Goal: Use online tool/utility: Utilize a website feature to perform a specific function

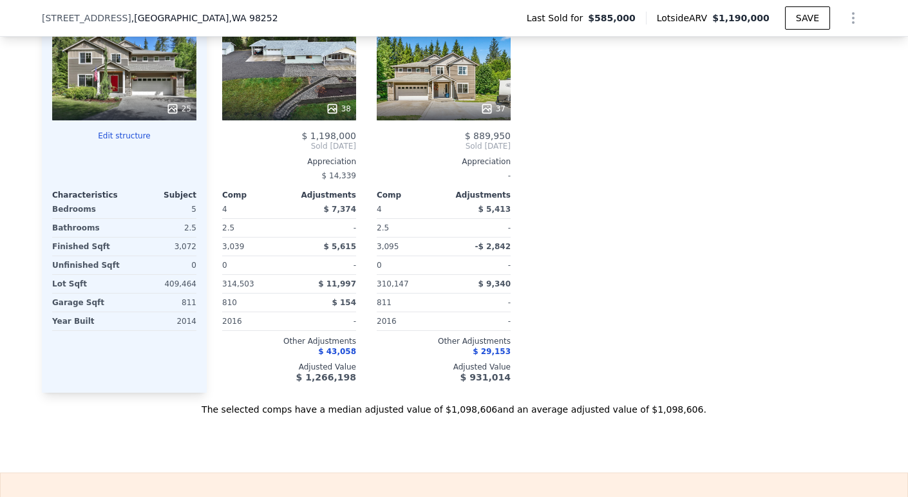
scroll to position [1956, 0]
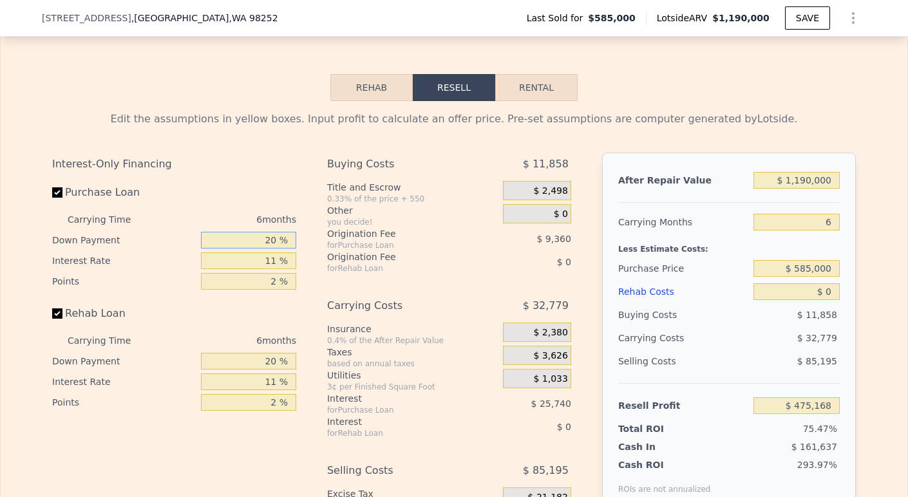
click at [268, 245] on input "20 %" at bounding box center [248, 240] width 95 height 17
type input "0 %"
type input "$ 466,390"
type input "0 %"
click at [267, 365] on input "20 %" at bounding box center [248, 361] width 95 height 17
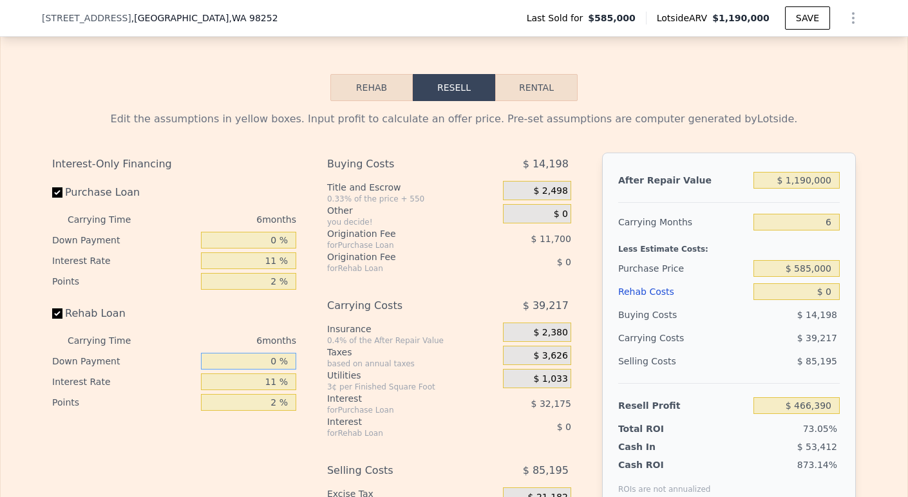
type input "0 %"
click at [270, 268] on input "11 %" at bounding box center [248, 260] width 95 height 17
type input "1 %"
type input "$ 495,640"
type input "10 %"
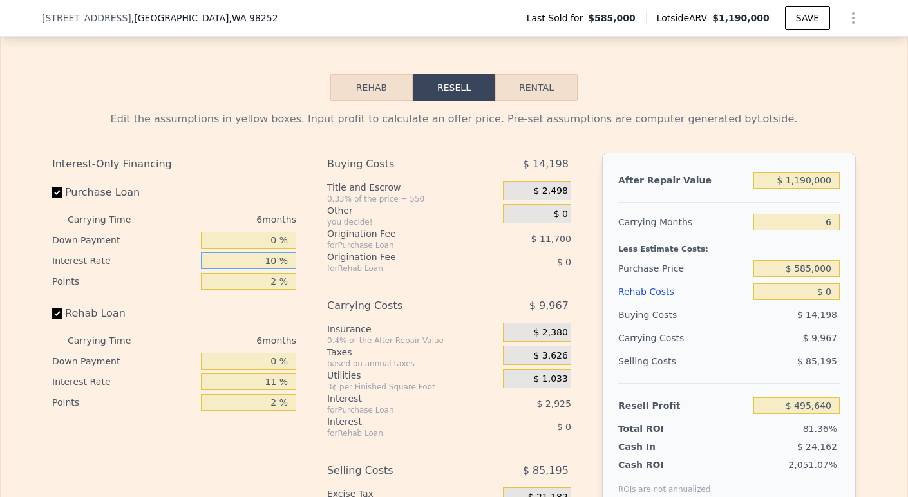
type input "$ 469,318"
type input "10.5 %"
type input "$ 467,854"
type input "10.5 %"
click at [272, 288] on input "2 %" at bounding box center [248, 281] width 95 height 17
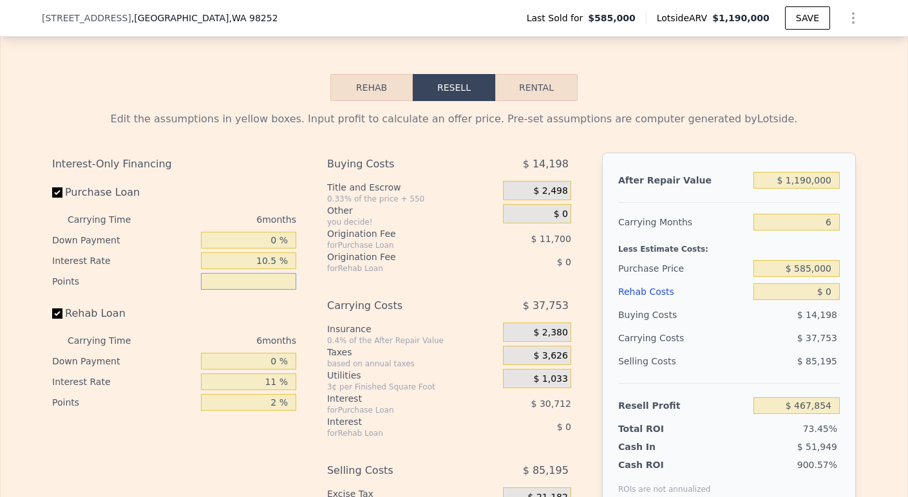
type input "1 %"
type input "$ 473,704"
type input "1.5 %"
type input "$ 470,779"
type input "1.5 %"
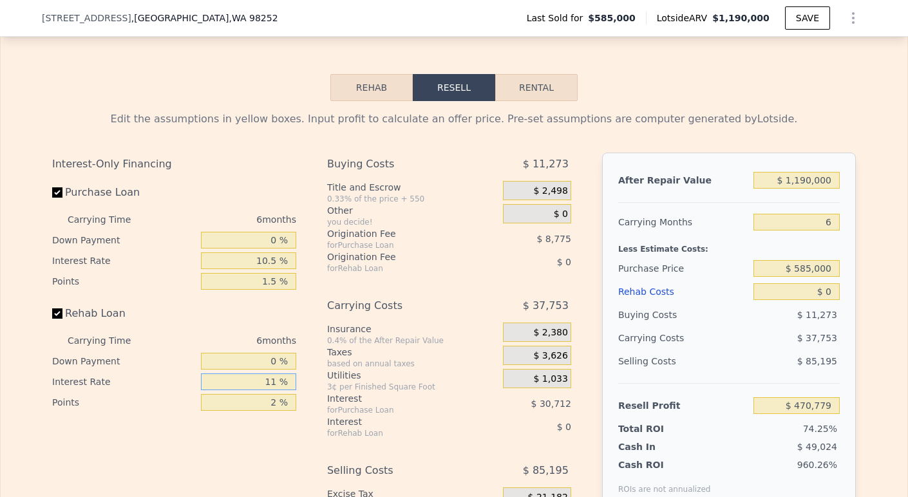
click at [272, 390] on input "11 %" at bounding box center [248, 381] width 95 height 17
type input "1 %"
type input "10.5 %"
click at [274, 408] on input "2 %" at bounding box center [248, 402] width 95 height 17
type input "1.5 %"
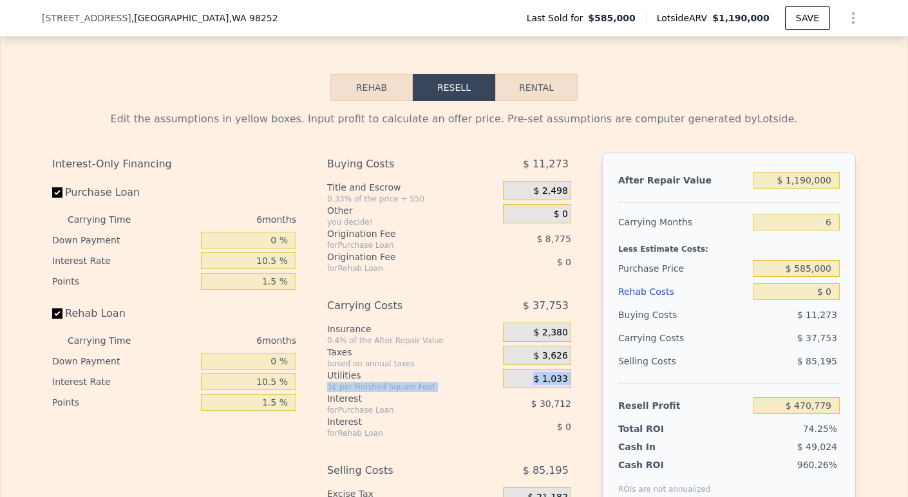
click at [321, 401] on div "Interest-Only Financing Purchase Loan Carrying Time 6 months Down Payment 0 % I…" at bounding box center [454, 367] width 804 height 428
click at [429, 240] on div "Origination Fee" at bounding box center [399, 233] width 144 height 13
click at [826, 231] on input "6" at bounding box center [796, 222] width 86 height 17
type input "3"
type input "$ 489,656"
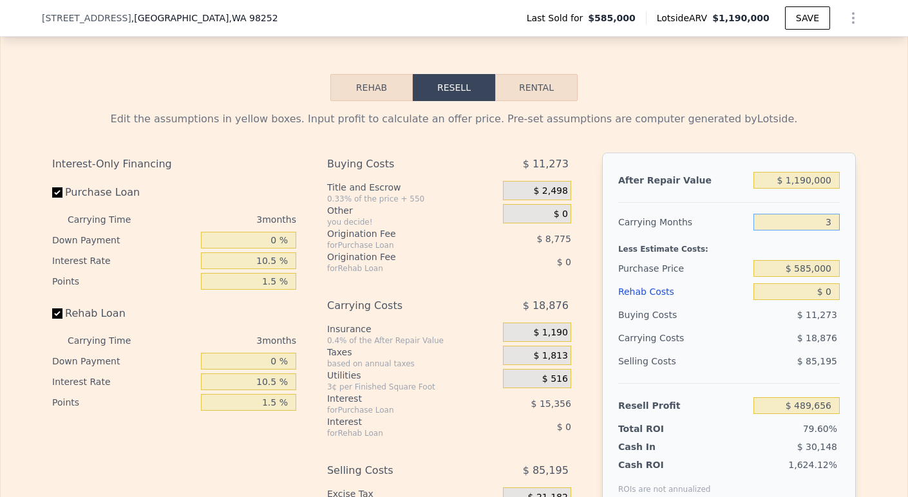
type input "3"
drag, startPoint x: 789, startPoint y: 277, endPoint x: 878, endPoint y: 275, distance: 88.9
click at [873, 277] on div "Edit the assumptions in yellow boxes. Input profit to calculate an offer price.…" at bounding box center [454, 340] width 907 height 479
type input "$ 5"
type input "$ 850,000"
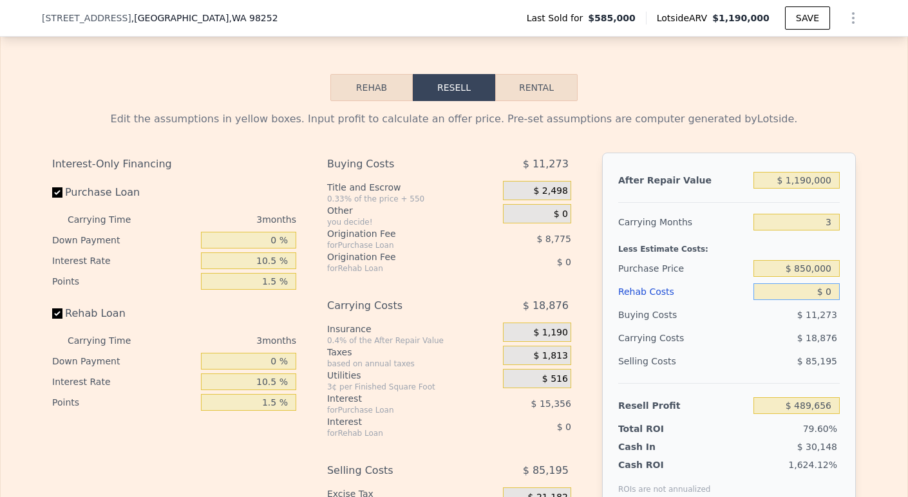
click at [829, 299] on input "$ 0" at bounding box center [796, 291] width 86 height 17
type input "$ 212,844"
type input "$ 1"
type input "$ 212,843"
type input "$ 100"
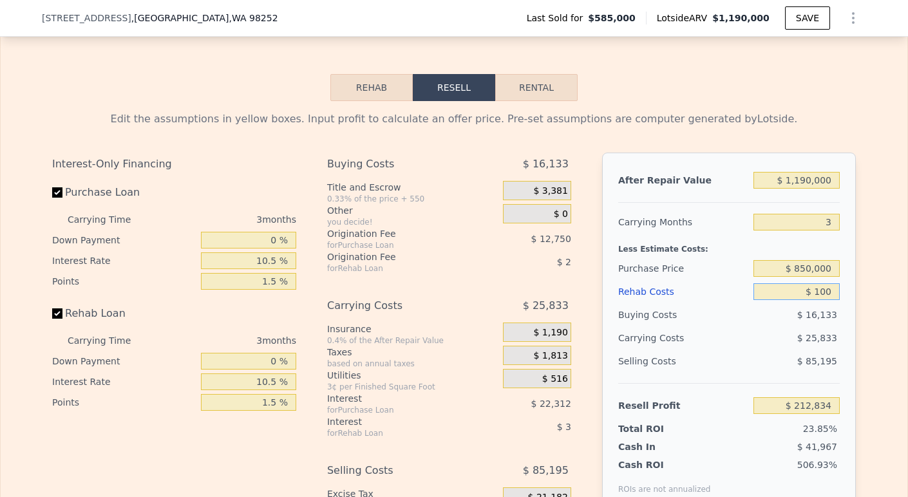
type input "$ 212,739"
type input "$ 1,000"
type input "$ 211,802"
type input "$ 10,000"
type input "$ 202,433"
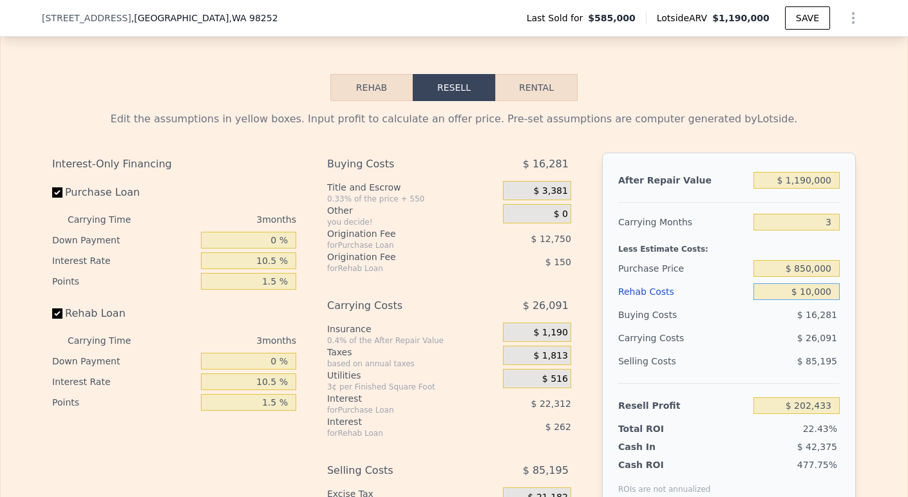
type input "$ 100,000"
type input "$ 108,719"
type input "$ 100,000"
click at [790, 223] on input "3" at bounding box center [796, 222] width 86 height 17
click at [802, 187] on input "$ 1,190,000" at bounding box center [796, 180] width 86 height 17
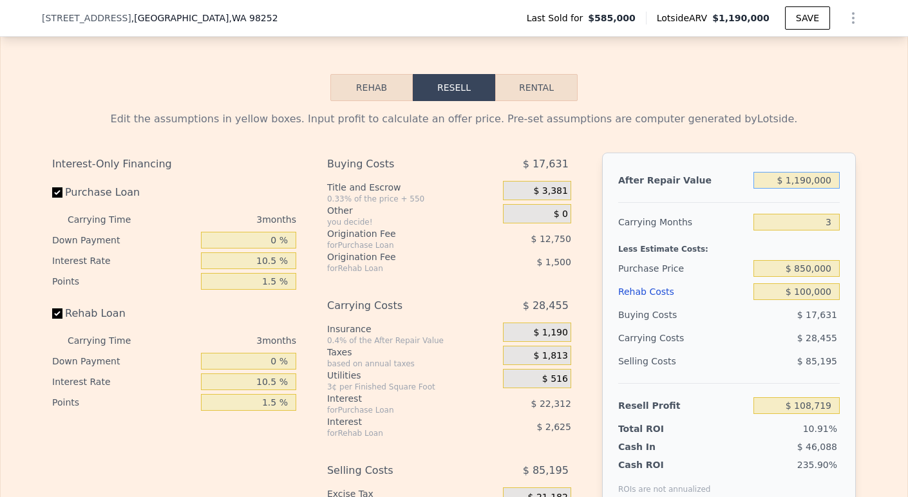
type input "$ 110,000"
type input "-$ 893,380"
type input "$ 1,150,000"
type input "$ 71,604"
type input "$ 1,150,000"
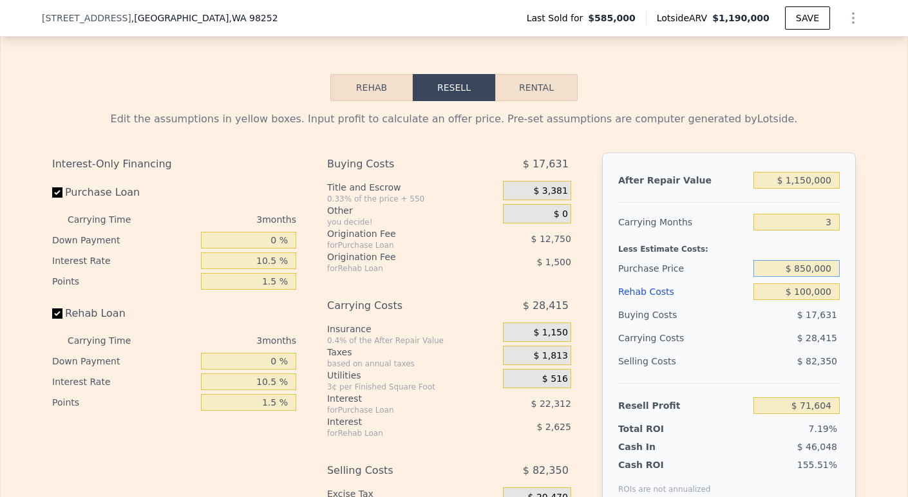
drag, startPoint x: 801, startPoint y: 276, endPoint x: 837, endPoint y: 276, distance: 36.1
click at [804, 276] on input "$ 850,000" at bounding box center [796, 268] width 86 height 17
type input "$ 835,000"
click at [783, 337] on div "$ 28,415" at bounding box center [772, 337] width 136 height 23
type input "$ 87,272"
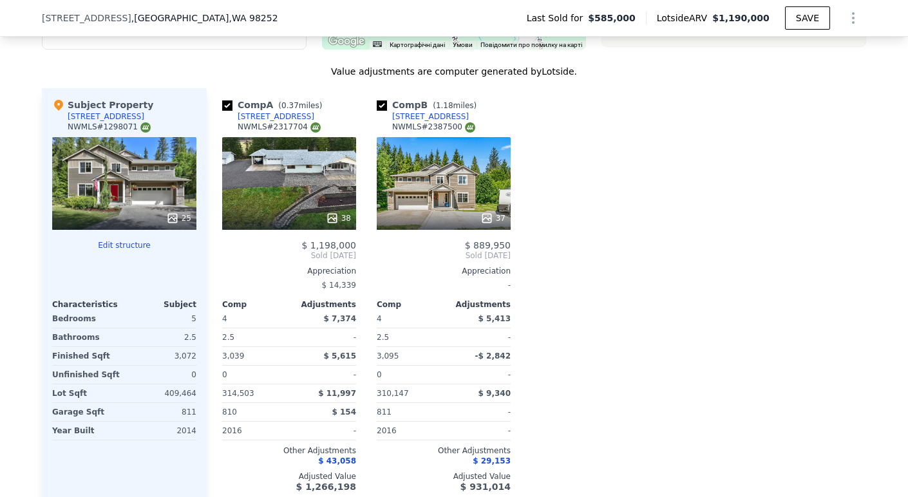
scroll to position [1392, 0]
click at [430, 207] on div "37" at bounding box center [444, 183] width 134 height 93
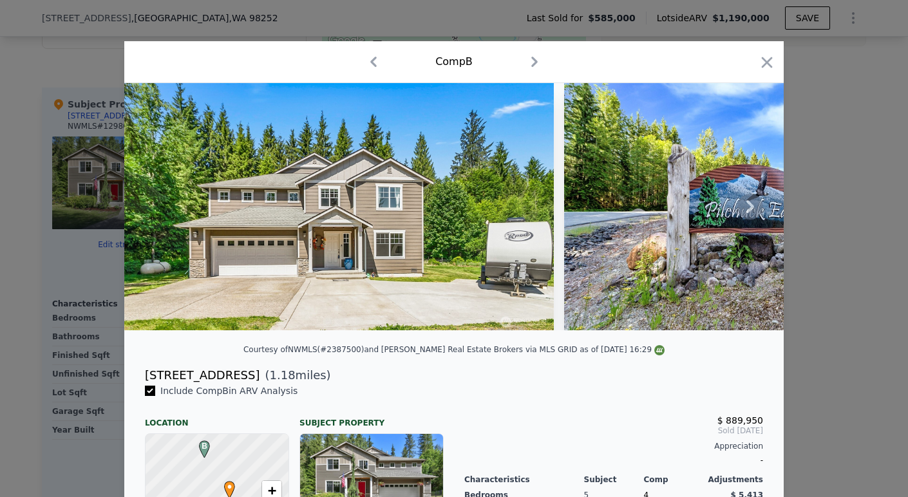
click at [755, 211] on icon at bounding box center [750, 207] width 26 height 26
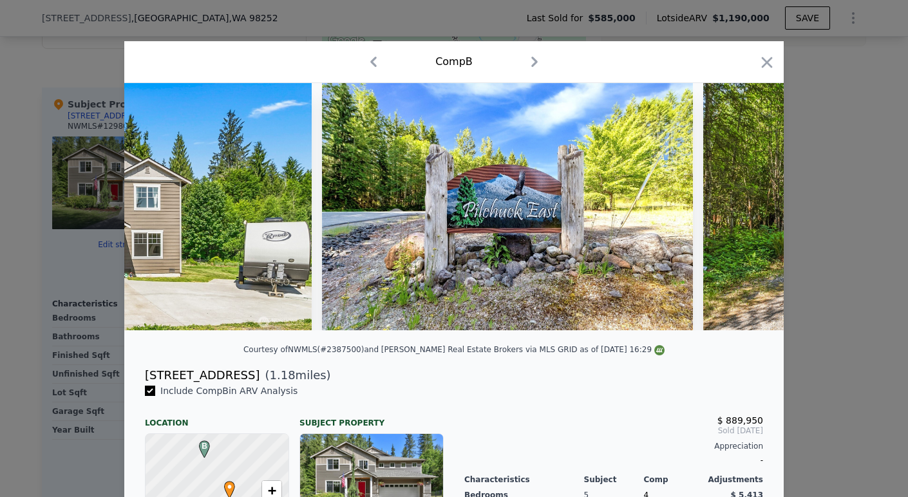
scroll to position [0, 309]
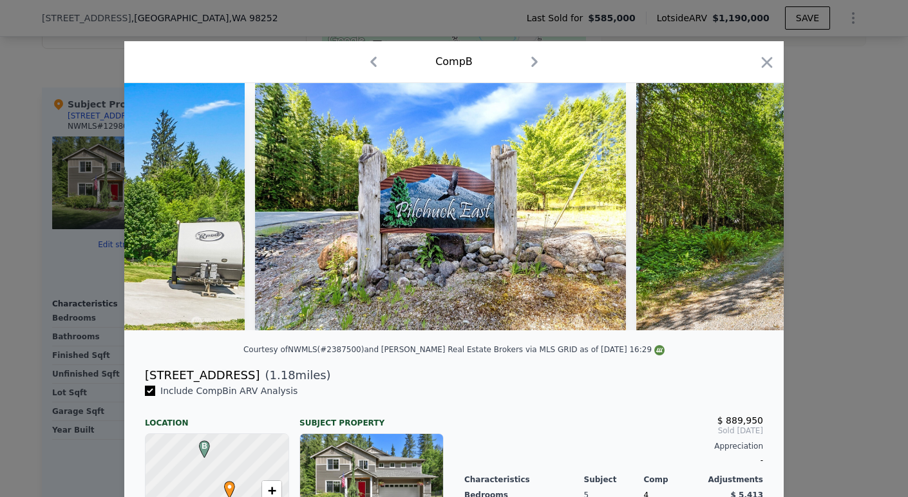
click at [751, 211] on img at bounding box center [835, 206] width 399 height 247
click at [749, 209] on icon at bounding box center [750, 207] width 26 height 26
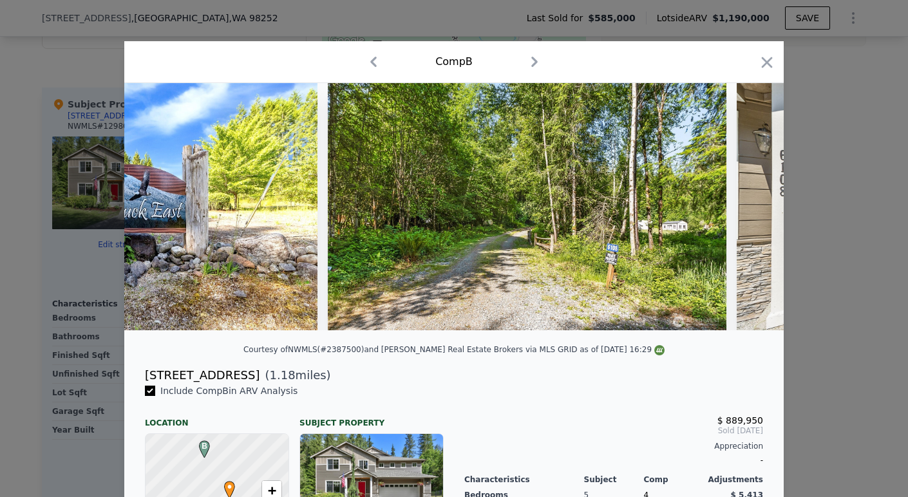
click at [743, 209] on div at bounding box center [453, 206] width 659 height 247
click at [743, 212] on icon at bounding box center [750, 207] width 26 height 26
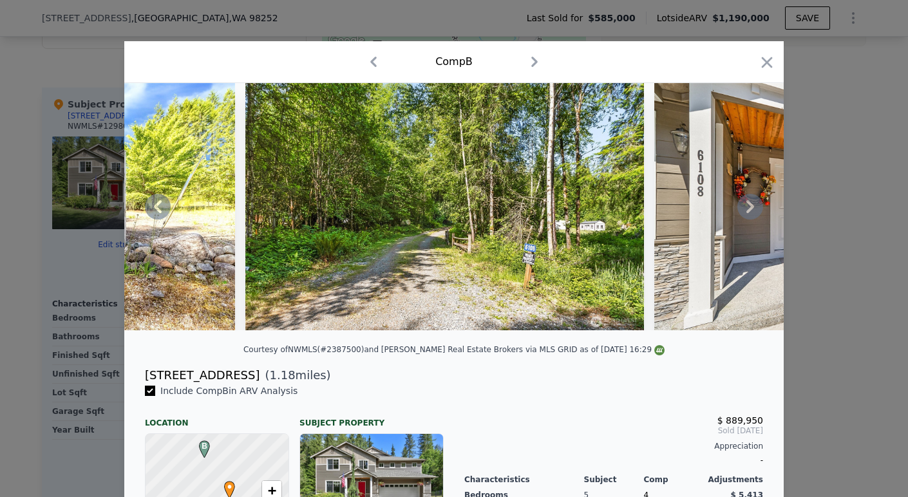
click at [743, 212] on img at bounding box center [843, 206] width 378 height 247
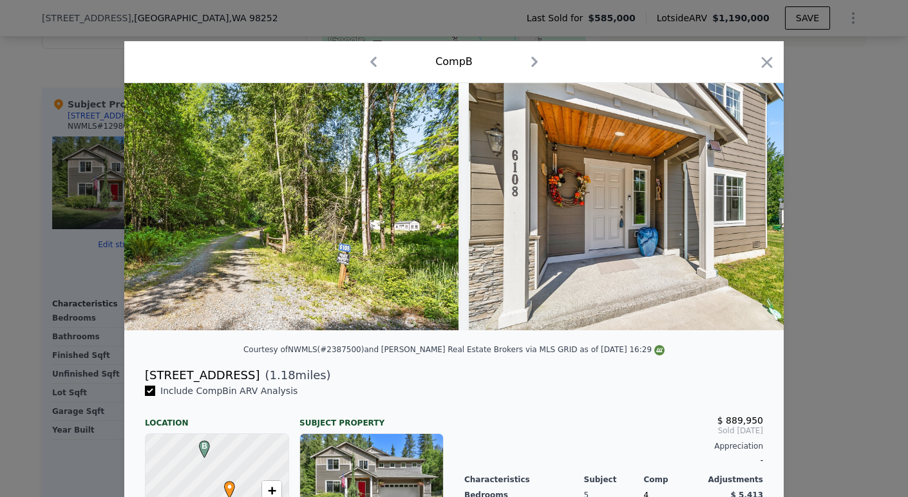
click at [743, 212] on img at bounding box center [658, 206] width 378 height 247
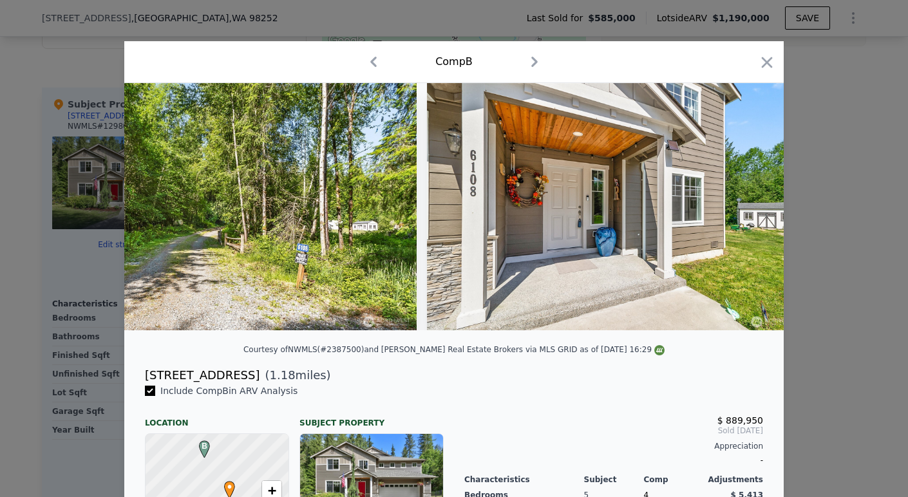
click at [743, 212] on img at bounding box center [616, 206] width 378 height 247
click at [743, 212] on div at bounding box center [453, 206] width 659 height 247
click at [743, 212] on icon at bounding box center [750, 207] width 26 height 26
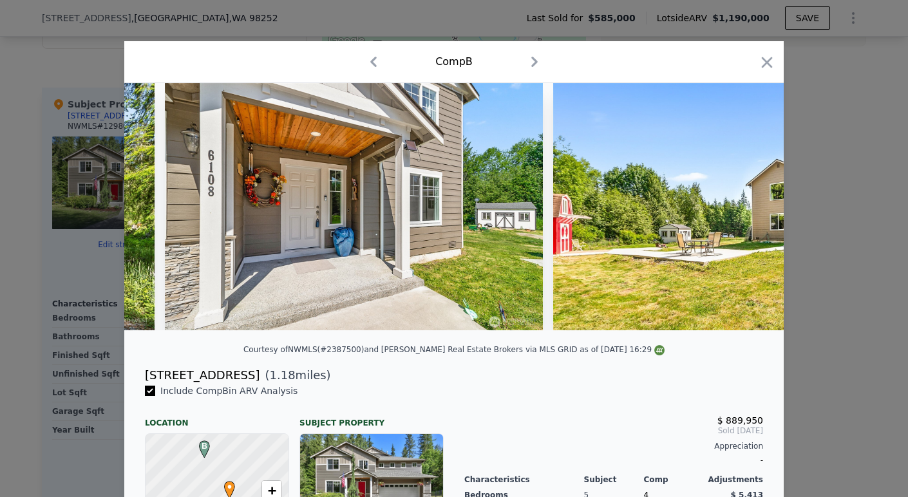
click at [743, 212] on img at bounding box center [759, 206] width 413 height 247
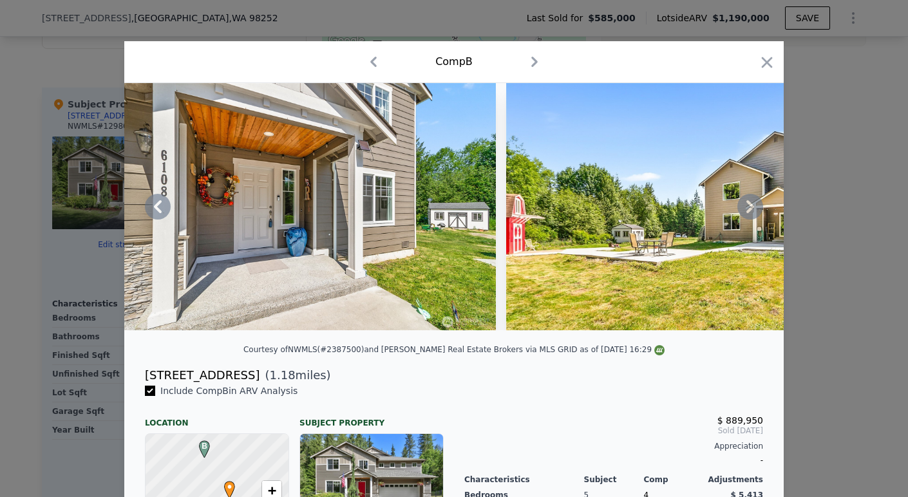
click at [746, 216] on icon at bounding box center [750, 207] width 26 height 26
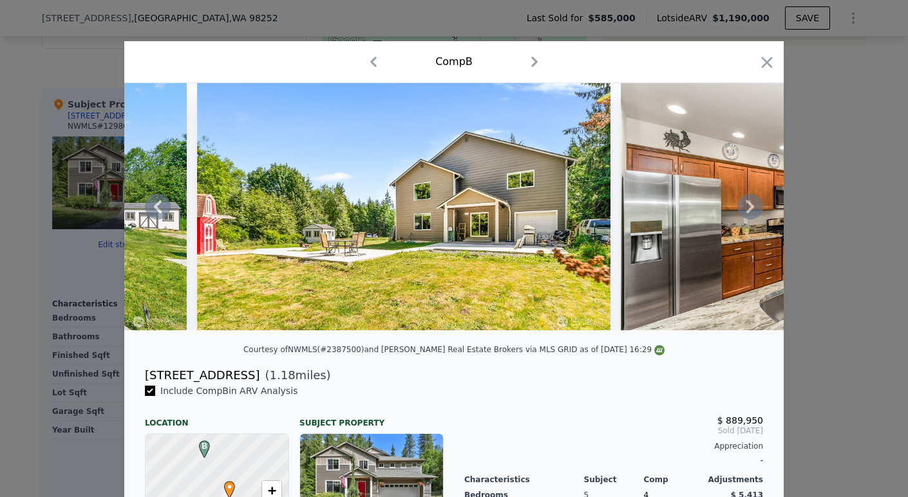
click at [746, 217] on div at bounding box center [453, 206] width 659 height 247
click at [746, 217] on icon at bounding box center [750, 207] width 26 height 26
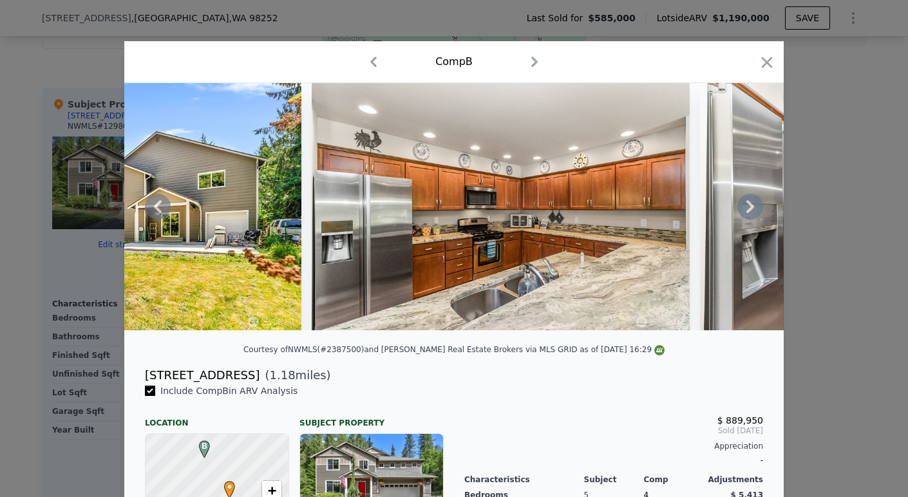
click at [748, 220] on icon at bounding box center [750, 207] width 26 height 26
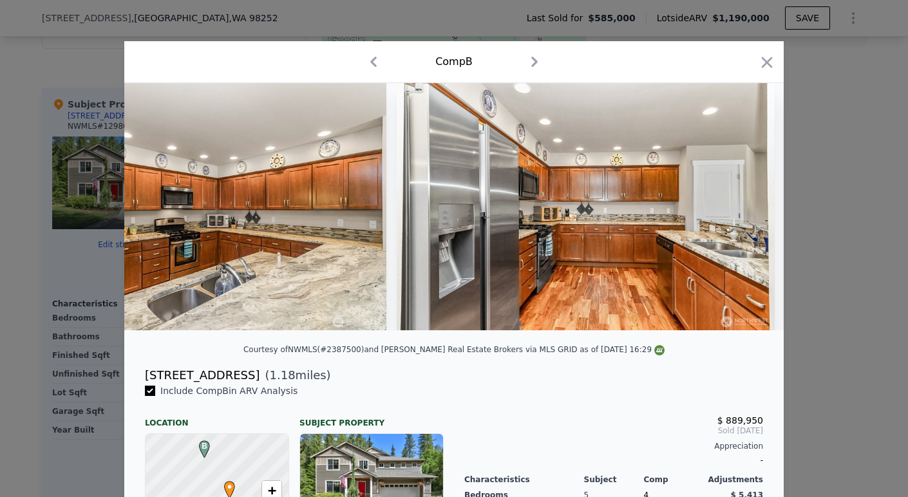
scroll to position [0, 2164]
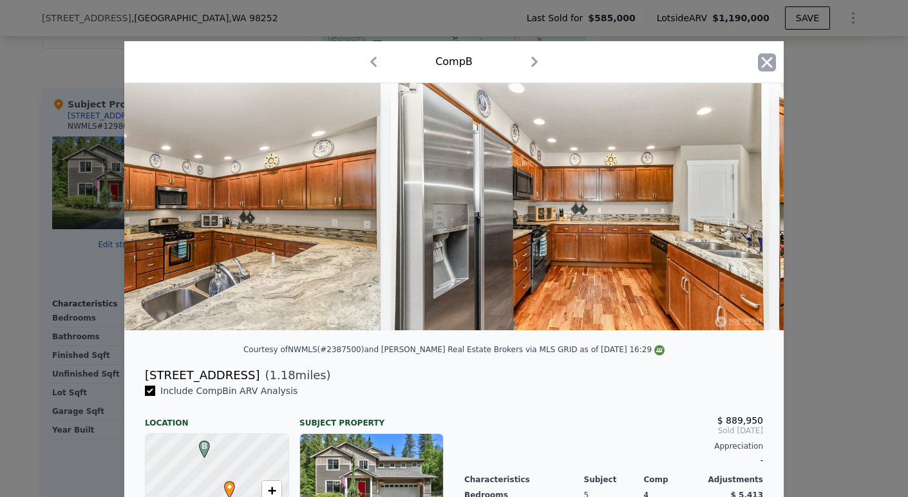
click at [765, 62] on icon "button" at bounding box center [767, 62] width 18 height 18
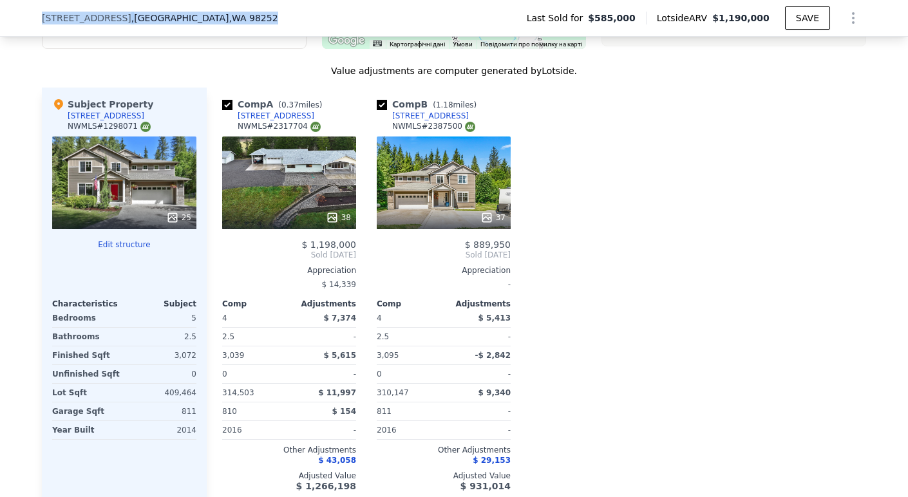
drag, startPoint x: 245, startPoint y: 17, endPoint x: 30, endPoint y: 10, distance: 215.2
click at [30, 10] on div "[STREET_ADDRESS] Last Sold for $585,000 Lotside ARV $1,190,000 SAVE" at bounding box center [454, 18] width 908 height 37
copy div "[STREET_ADDRESS]"
